Goal: Transaction & Acquisition: Purchase product/service

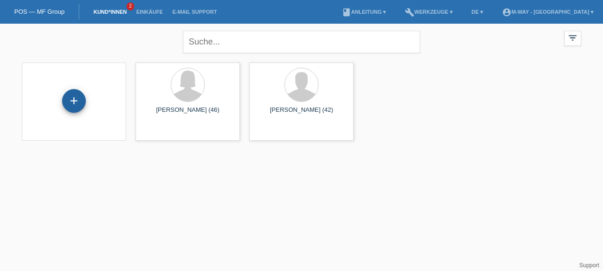
click at [69, 100] on div "+" at bounding box center [74, 101] width 24 height 24
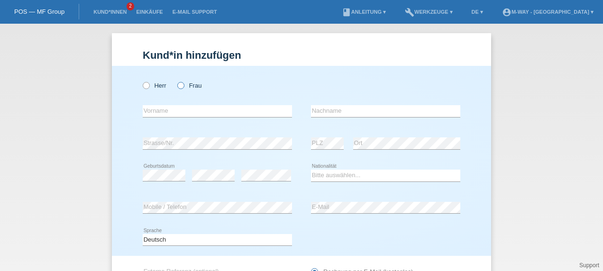
click at [176, 81] on icon at bounding box center [176, 81] width 0 height 0
click at [179, 86] on input "Frau" at bounding box center [180, 85] width 6 height 6
radio input "true"
click at [207, 110] on input "text" at bounding box center [217, 111] width 149 height 12
type input "m"
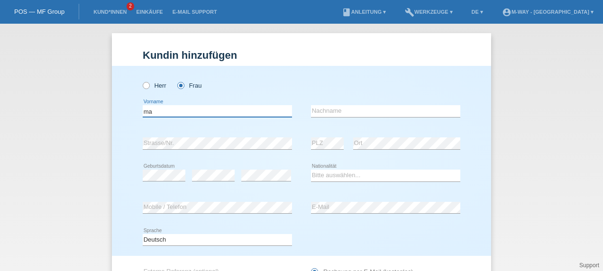
type input "m"
type input "[PERSON_NAME]"
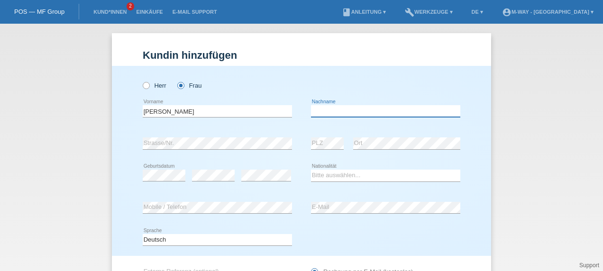
click at [341, 113] on input "text" at bounding box center [385, 111] width 149 height 12
type input "[PERSON_NAME]"
click at [314, 175] on select "Bitte auswählen... Schweiz Deutschland Liechtenstein Österreich ------------ Af…" at bounding box center [385, 175] width 149 height 11
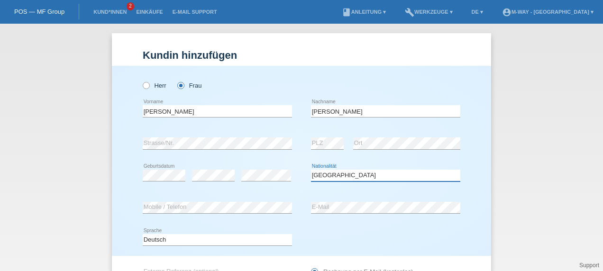
click at [311, 170] on select "Bitte auswählen... Schweiz Deutschland Liechtenstein Österreich ------------ Af…" at bounding box center [385, 175] width 149 height 11
click at [364, 174] on select "Bitte auswählen... Schweiz Deutschland Liechtenstein Österreich ------------ Af…" at bounding box center [385, 175] width 149 height 11
click at [334, 177] on select "Bitte auswählen... Schweiz Deutschland Liechtenstein Österreich ------------ Af…" at bounding box center [385, 175] width 149 height 11
select select "IT"
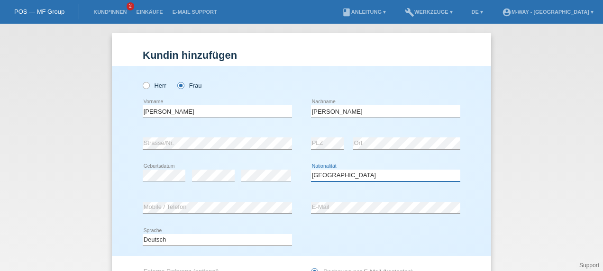
click at [311, 170] on select "Bitte auswählen... Schweiz Deutschland Liechtenstein Österreich ------------ Af…" at bounding box center [385, 175] width 149 height 11
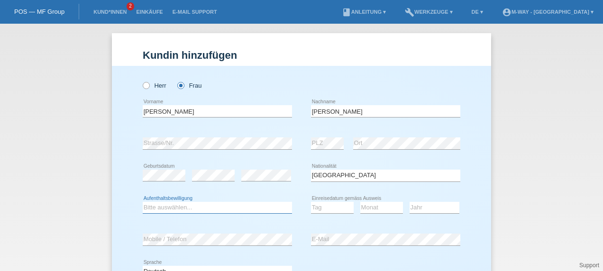
click at [191, 202] on select "Bitte auswählen... C B B - Flüchtlingsstatus Andere" at bounding box center [217, 207] width 149 height 11
select select "C"
click at [143, 202] on select "Bitte auswählen... C B B - Flüchtlingsstatus Andere" at bounding box center [217, 207] width 149 height 11
click at [333, 204] on select "Tag 01 02 03 04 05 06 07 08 09 10 11" at bounding box center [332, 207] width 43 height 11
click at [325, 210] on select "Tag 01 02 03 04 05 06 07 08 09 10 11" at bounding box center [332, 207] width 43 height 11
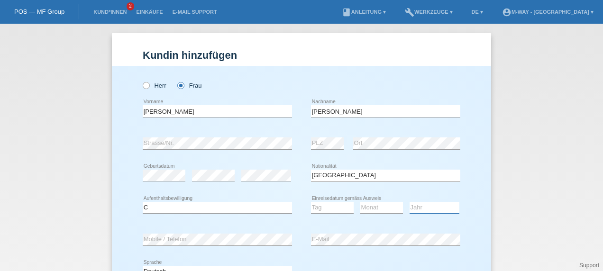
click at [423, 211] on select "Jahr 2025 2024 2023 2022 2021 2020 2019 2018 2017 2016 2015 2014 2013 2012 2011…" at bounding box center [435, 207] width 50 height 11
click at [584, 141] on div "Kund*in hinzufügen Kunde hinzufügen Kundin hinzufügen Herr Frau Maria error Vor…" at bounding box center [301, 147] width 603 height 247
click at [420, 210] on select "Jahr 2025 2024 2023 2022 2021 2020 2019 2018 2017 2016 2015 2014 2013 2012 2011…" at bounding box center [435, 207] width 50 height 11
select select "1964"
click at [410, 202] on select "Jahr 2025 2024 2023 2022 2021 2020 2019 2018 2017 2016 2015 2014 2013 2012 2011…" at bounding box center [435, 207] width 50 height 11
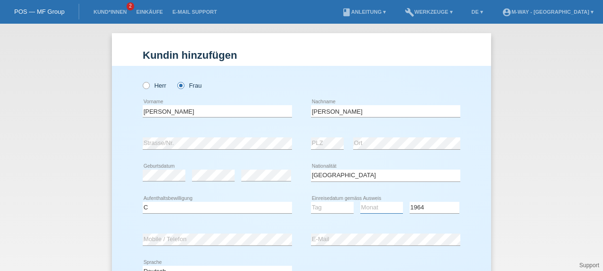
click at [372, 211] on select "Monat 01 02 03 04 05 06 07 08 09 10 11" at bounding box center [381, 207] width 43 height 11
select select "10"
click at [360, 202] on select "Monat 01 02 03 04 05 06 07 08 09 10 11" at bounding box center [381, 207] width 43 height 11
click at [332, 211] on select "Tag 01 02 03 04 05 06 07 08 09 10 11" at bounding box center [332, 207] width 43 height 11
select select "30"
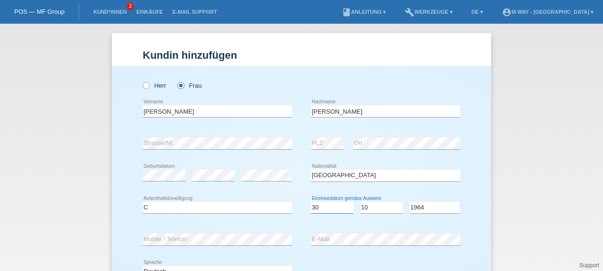
click at [311, 202] on select "Tag 01 02 03 04 05 06 07 08 09 10 11" at bounding box center [332, 207] width 43 height 11
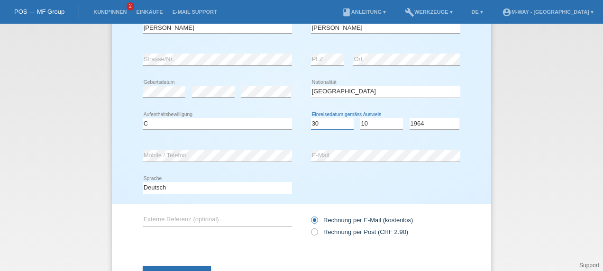
scroll to position [124, 0]
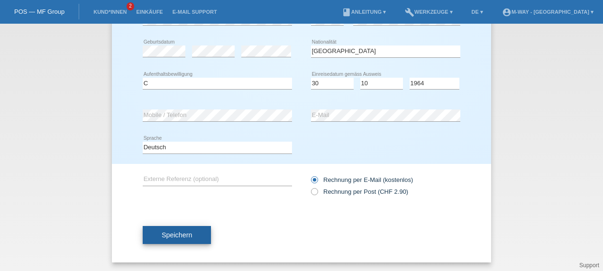
click at [186, 239] on button "Speichern" at bounding box center [177, 235] width 68 height 18
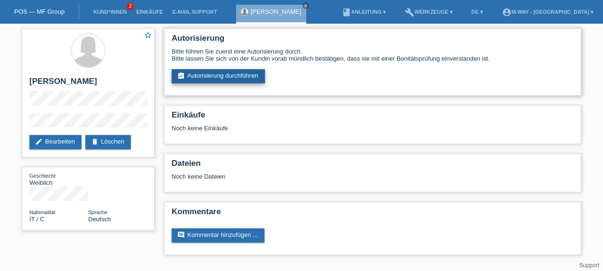
click at [246, 77] on link "assignment_turned_in Autorisierung durchführen" at bounding box center [218, 76] width 93 height 14
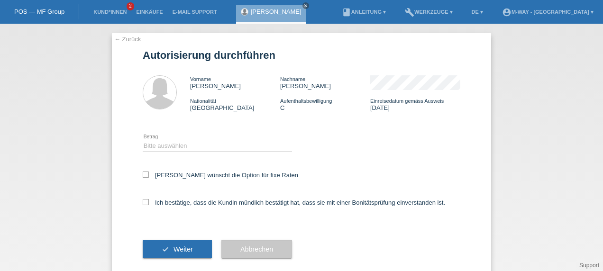
click at [202, 152] on icon at bounding box center [217, 152] width 149 height 0
click at [218, 150] on select "Bitte auswählen CHF 1.00 - CHF 499.00 CHF 500.00 - CHF 1'999.00 CHF 2'000.00 - …" at bounding box center [217, 145] width 149 height 11
select select "3"
click at [143, 140] on select "Bitte auswählen CHF 1.00 - CHF 499.00 CHF 500.00 - CHF 1'999.00 CHF 2'000.00 - …" at bounding box center [217, 145] width 149 height 11
click at [143, 174] on icon at bounding box center [146, 175] width 6 height 6
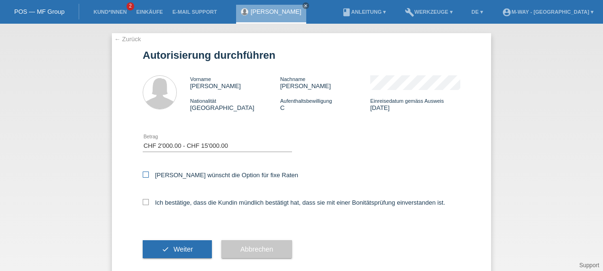
click at [143, 174] on input "Kundin wünscht die Option für fixe Raten" at bounding box center [146, 175] width 6 height 6
checkbox input "true"
click at [143, 202] on icon at bounding box center [146, 202] width 6 height 6
click at [143, 202] on input "Ich bestätige, dass die Kundin mündlich bestätigt hat, dass sie mit einer Bonit…" at bounding box center [146, 202] width 6 height 6
checkbox input "true"
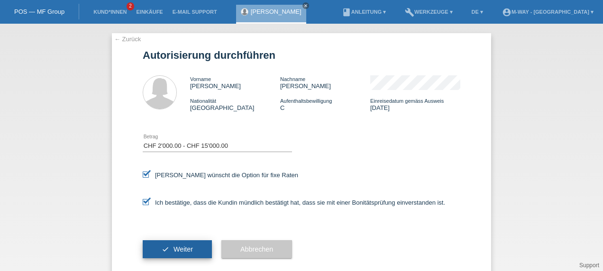
click at [169, 249] on button "check Weiter" at bounding box center [177, 249] width 69 height 18
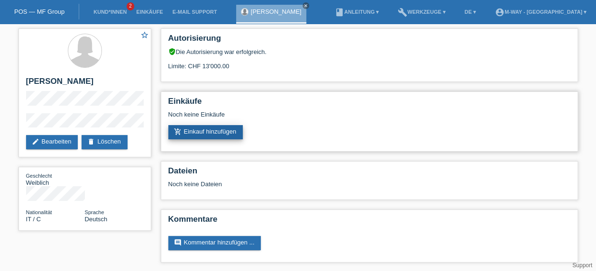
click at [220, 132] on link "add_shopping_cart Einkauf hinzufügen" at bounding box center [205, 132] width 75 height 14
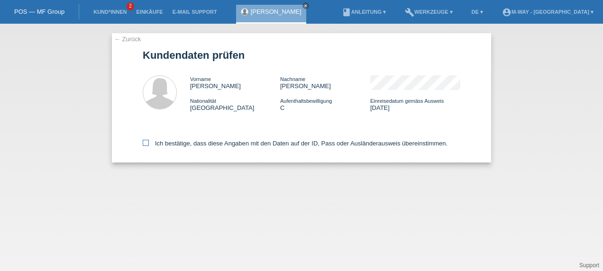
click at [145, 146] on icon at bounding box center [146, 143] width 6 height 6
click at [145, 146] on input "Ich bestätige, dass diese Angaben mit den Daten auf der ID, Pass oder Ausländer…" at bounding box center [146, 143] width 6 height 6
checkbox input "true"
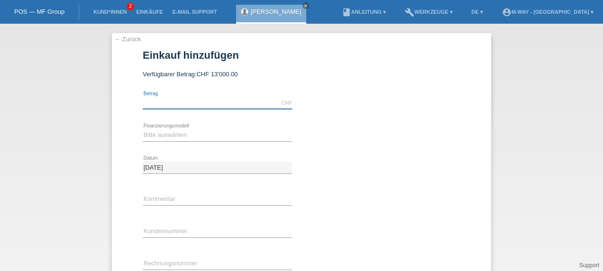
click at [158, 104] on input "text" at bounding box center [217, 103] width 149 height 12
type input "2"
click at [147, 138] on select "Bitte auswählen Fixe Raten Kauf auf Rechnung mit Teilzahlungsoption" at bounding box center [217, 134] width 149 height 11
type input "300.00"
select select "77"
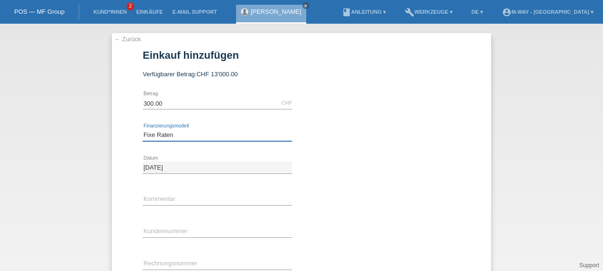
click at [143, 129] on select "Bitte auswählen Fixe Raten Kauf auf Rechnung mit Teilzahlungsoption" at bounding box center [217, 134] width 149 height 11
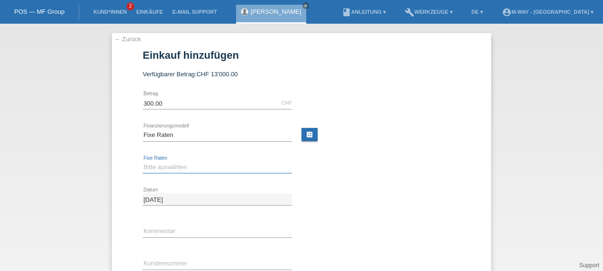
click at [178, 171] on select "Bitte auswählen 4 Raten 5 Raten 6 Raten 7 Raten 8 Raten 9 Raten 10 Raten 11 Rat…" at bounding box center [217, 167] width 149 height 11
select select "202"
click at [143, 162] on select "Bitte auswählen 4 Raten 5 Raten 6 Raten 7 Raten 8 Raten 9 Raten 10 Raten 11 Rat…" at bounding box center [217, 167] width 149 height 11
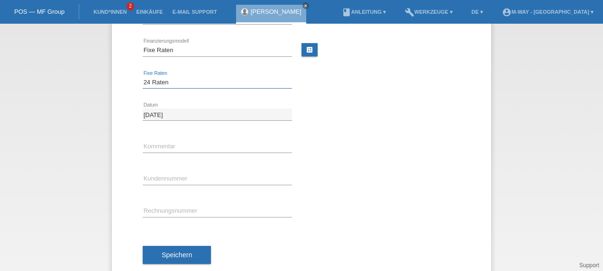
scroll to position [84, 0]
click at [187, 178] on input "text" at bounding box center [217, 179] width 149 height 12
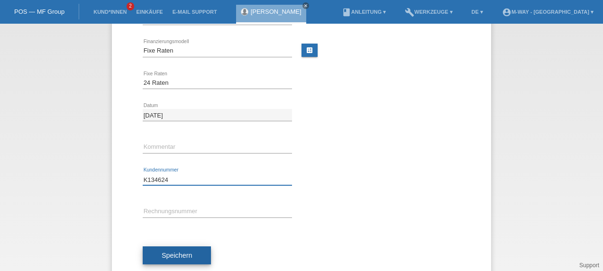
type input "K134624"
click at [168, 256] on span "Speichern" at bounding box center [177, 256] width 30 height 8
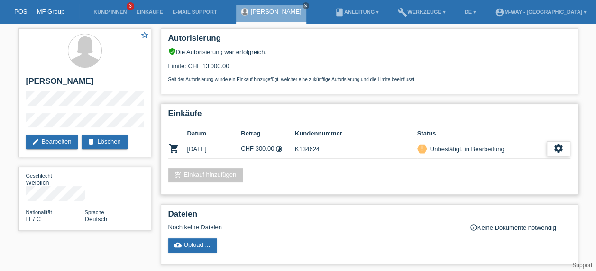
click at [568, 151] on div "settings" at bounding box center [559, 148] width 24 height 15
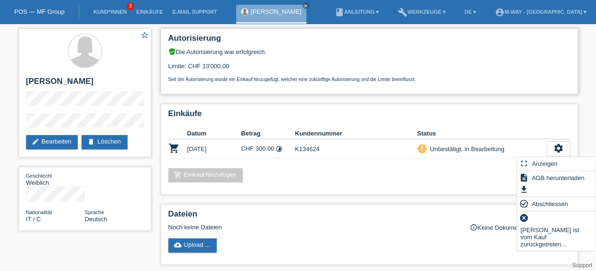
click at [237, 75] on div "Seit der Autorisierung wurde ein Einkauf hinzugefügt, welcher eine zukünftige A…" at bounding box center [369, 76] width 402 height 12
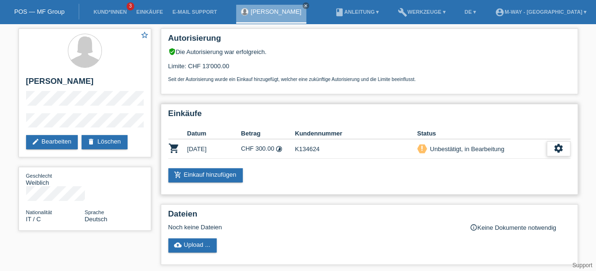
click at [552, 147] on div "settings" at bounding box center [559, 148] width 24 height 15
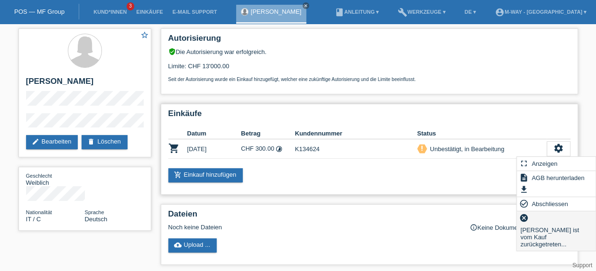
click at [537, 227] on span "[PERSON_NAME] ist vom Kauf zurückgetreten..." at bounding box center [556, 237] width 74 height 26
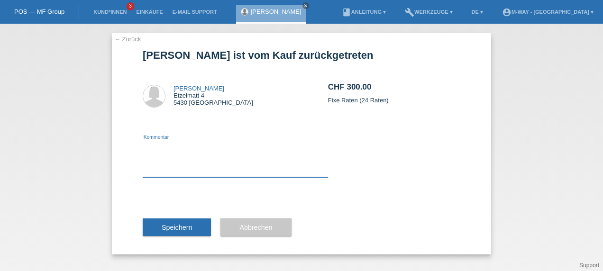
click at [262, 169] on textarea at bounding box center [235, 159] width 185 height 37
type textarea "Falsche betrag eingegebn"
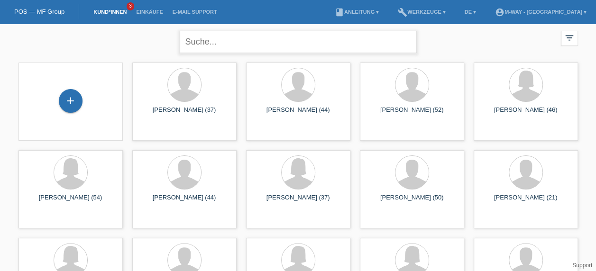
click at [234, 40] on input "text" at bounding box center [298, 42] width 237 height 22
type input "[PERSON_NAME]"
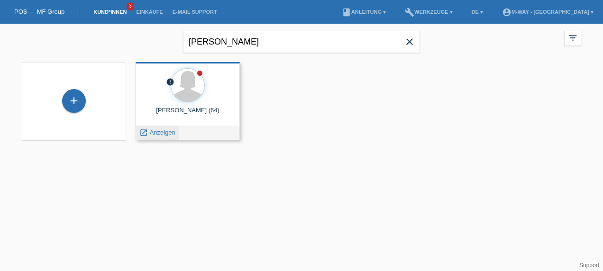
click at [163, 131] on span "Anzeigen" at bounding box center [163, 132] width 26 height 7
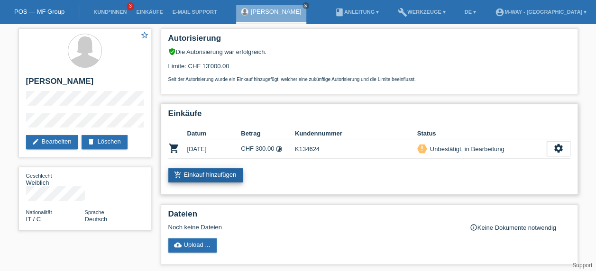
click at [223, 175] on link "add_shopping_cart Einkauf hinzufügen" at bounding box center [205, 175] width 75 height 14
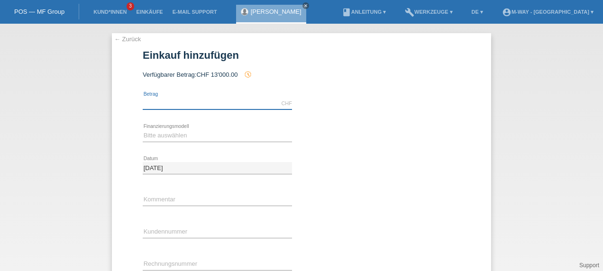
click at [197, 102] on input "text" at bounding box center [217, 104] width 149 height 12
type input "2600.00"
click at [170, 131] on select "Bitte auswählen Fixe Raten Kauf auf Rechnung mit Teilzahlungsoption" at bounding box center [217, 135] width 149 height 11
select select "77"
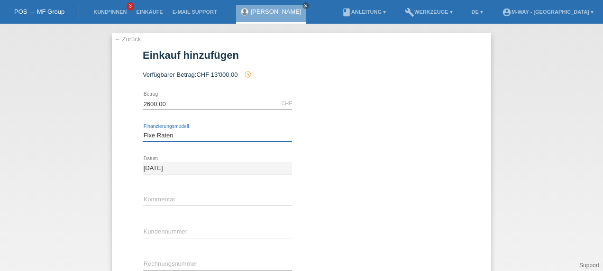
click at [143, 130] on select "Bitte auswählen Fixe Raten Kauf auf Rechnung mit Teilzahlungsoption" at bounding box center [217, 135] width 149 height 11
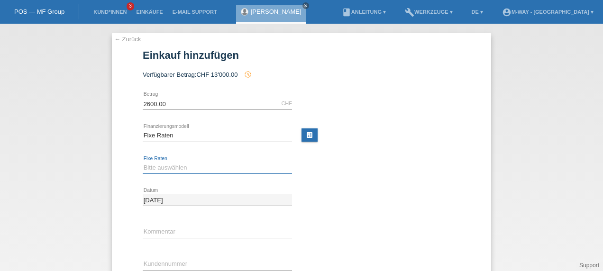
click at [155, 166] on select "Bitte auswählen 4 Raten 5 Raten 6 Raten 7 Raten 8 Raten 9 Raten 10 Raten 11 Rat…" at bounding box center [217, 167] width 149 height 11
select select "202"
click at [143, 162] on select "Bitte auswählen 4 Raten 5 Raten 6 Raten 7 Raten 8 Raten 9 Raten 10 Raten 11 Rat…" at bounding box center [217, 167] width 149 height 11
click at [158, 259] on input "text" at bounding box center [217, 264] width 149 height 12
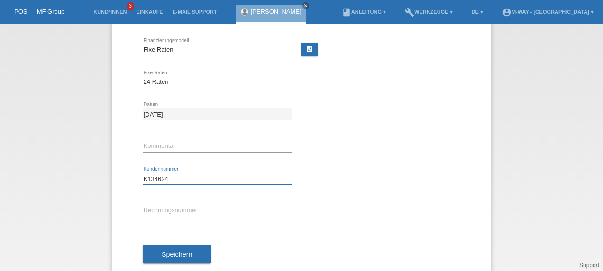
scroll to position [86, 0]
type input "K134624"
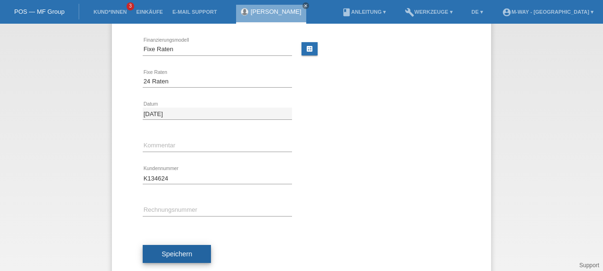
click at [177, 254] on span "Speichern" at bounding box center [177, 254] width 30 height 8
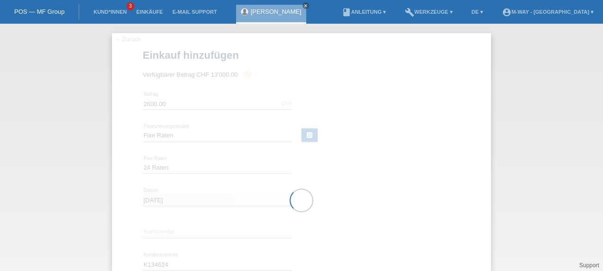
scroll to position [105, 0]
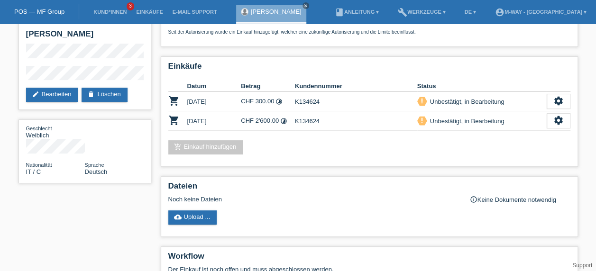
scroll to position [48, 0]
click at [558, 122] on icon "settings" at bounding box center [558, 120] width 10 height 10
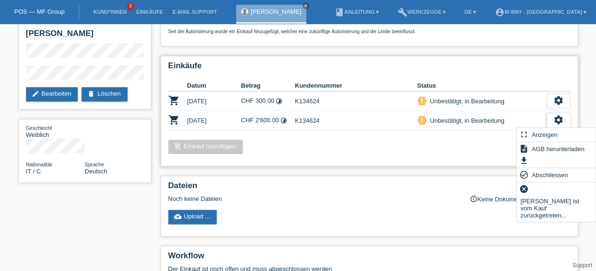
click at [557, 120] on icon "settings" at bounding box center [558, 120] width 10 height 10
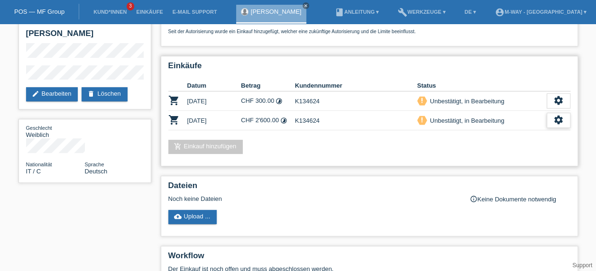
click at [557, 123] on icon "settings" at bounding box center [558, 120] width 10 height 10
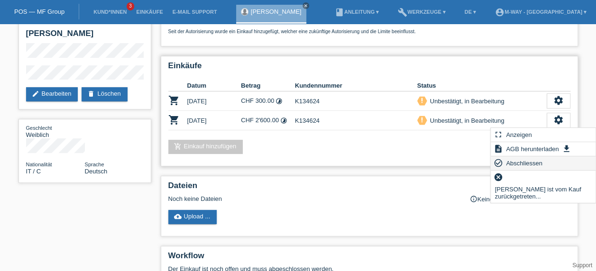
click at [528, 164] on span "Abschliessen" at bounding box center [523, 162] width 39 height 11
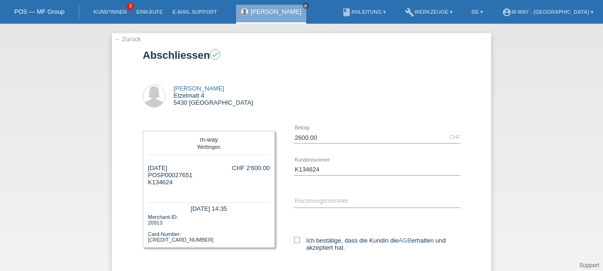
scroll to position [63, 0]
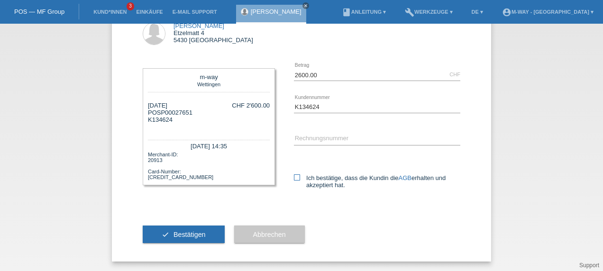
click at [295, 177] on icon at bounding box center [297, 177] width 6 height 6
click at [295, 177] on input "Ich bestätige, dass die Kundin die AGB erhalten und akzeptiert hat." at bounding box center [297, 177] width 6 height 6
checkbox input "true"
click at [313, 139] on input "text" at bounding box center [377, 139] width 166 height 12
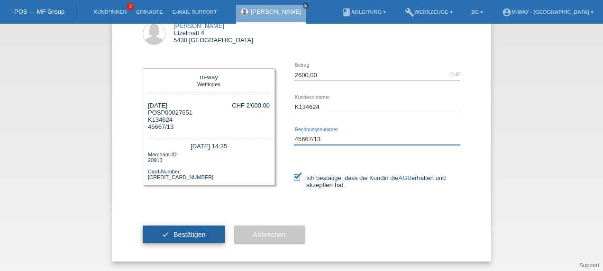
type input "45667/13"
click at [190, 237] on span "Bestätigen" at bounding box center [189, 235] width 32 height 8
